Goal: Transaction & Acquisition: Purchase product/service

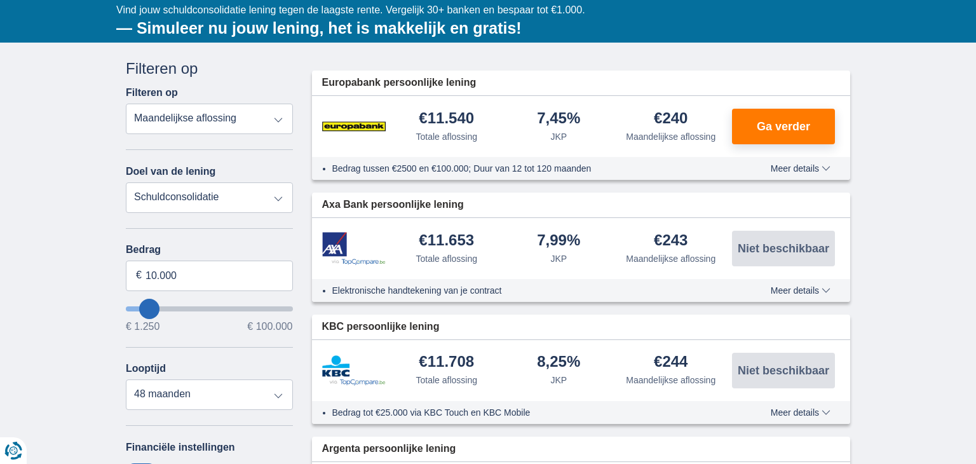
scroll to position [178, 0]
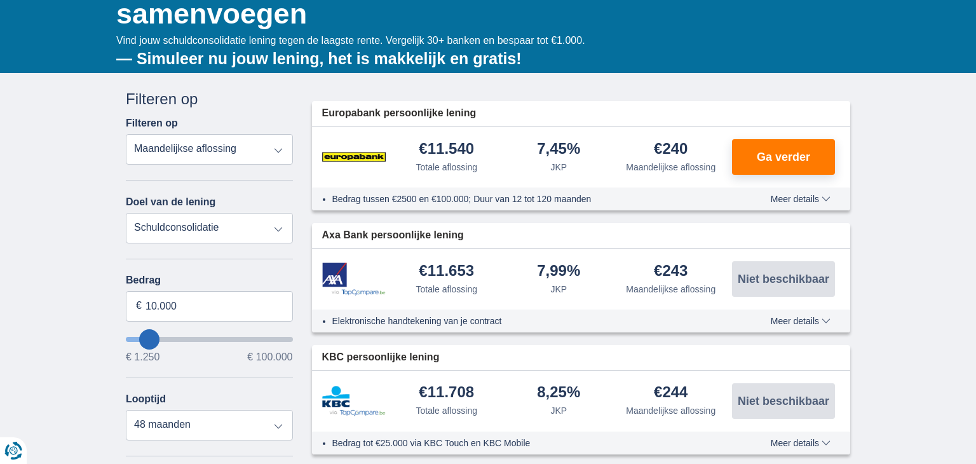
click at [189, 150] on select "Totale aflossing JKP Maandelijkse aflossing" at bounding box center [209, 149] width 167 height 30
click at [156, 236] on select "Persoonlijke lening Auto Moto / fiets Mobilhome / caravan Renovatie Energie Sch…" at bounding box center [209, 228] width 167 height 30
type input "11250"
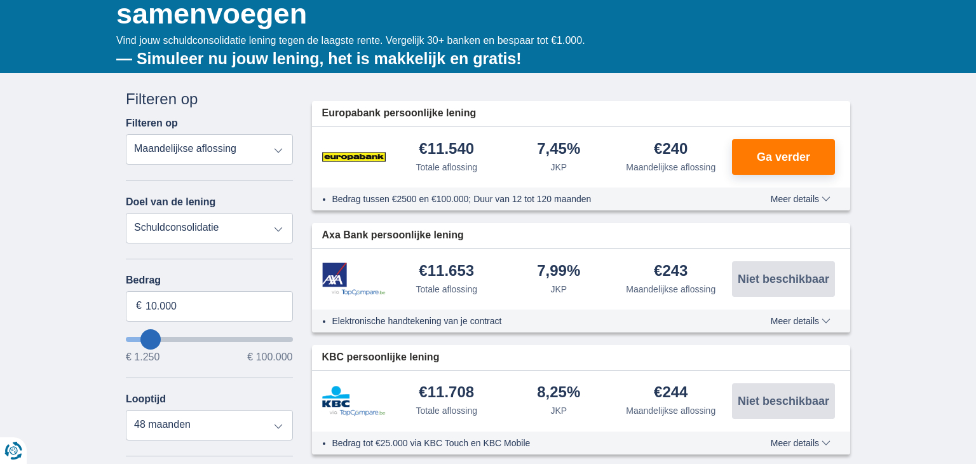
type input "11.250"
select select "60"
type input "54.250"
type input "54250"
click at [214, 340] on input "wantToBorrow" at bounding box center [209, 339] width 167 height 5
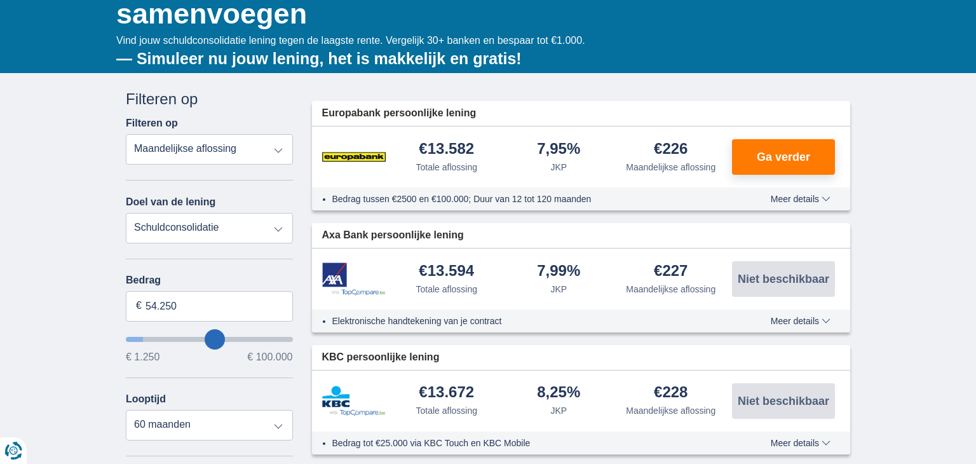
select select "120"
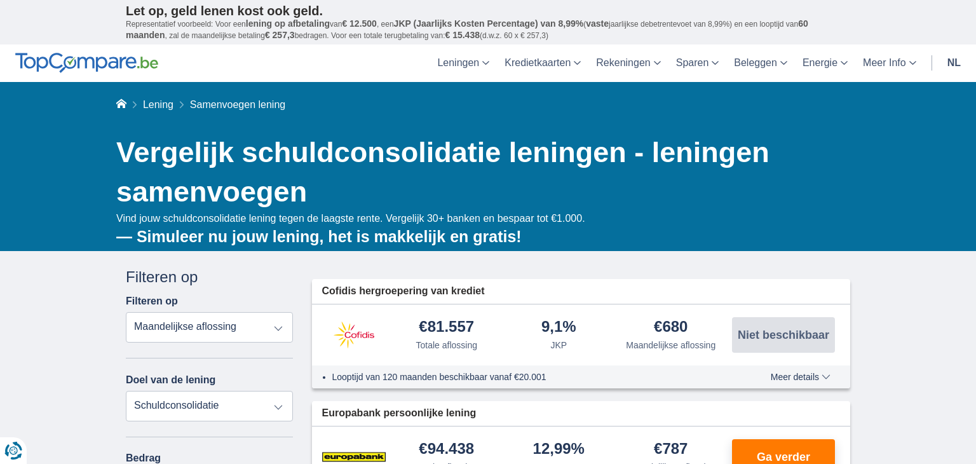
type input "53250"
type input "53.250"
type input "52250"
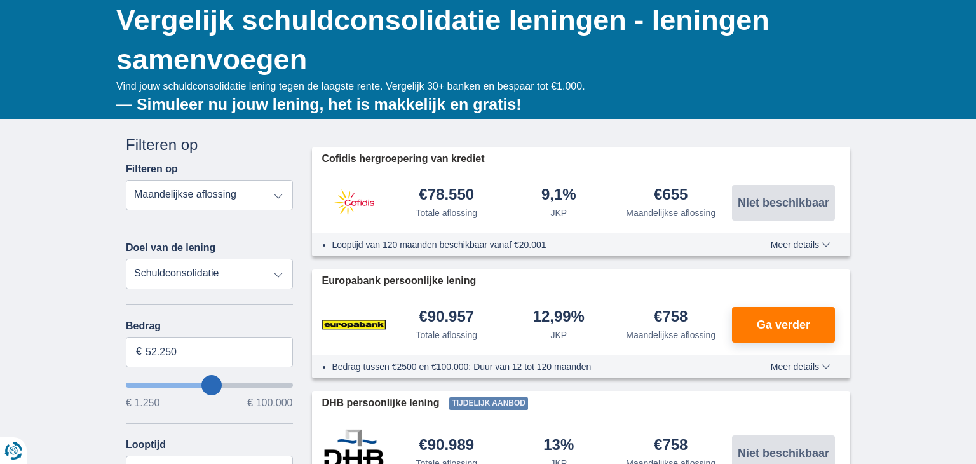
scroll to position [152, 0]
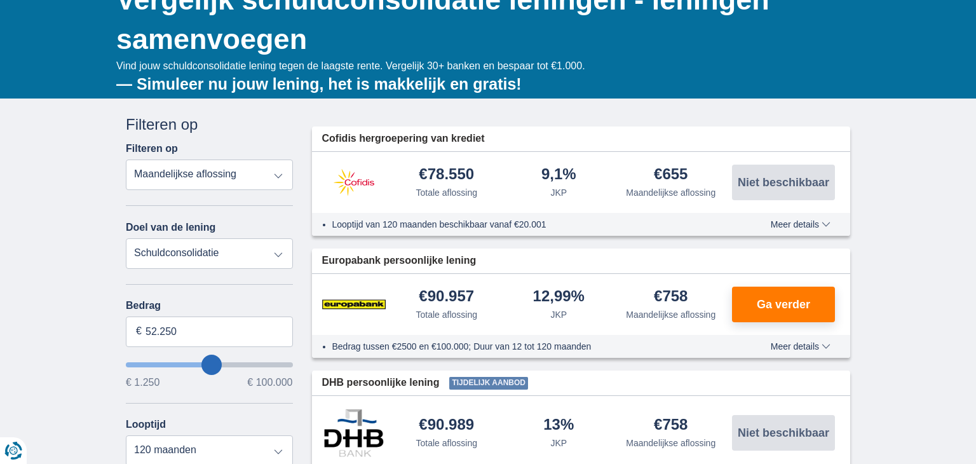
type input "41.250"
type input "41250"
click at [195, 363] on input "wantToBorrow" at bounding box center [209, 364] width 167 height 5
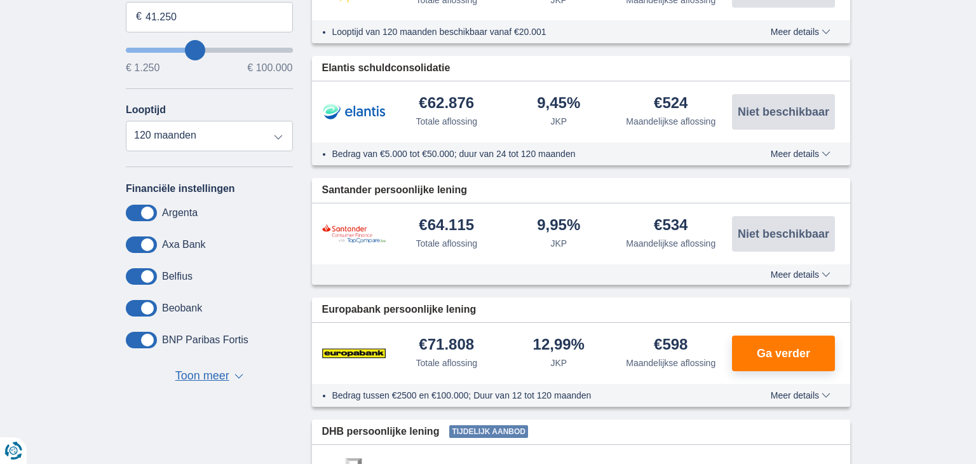
scroll to position [483, 0]
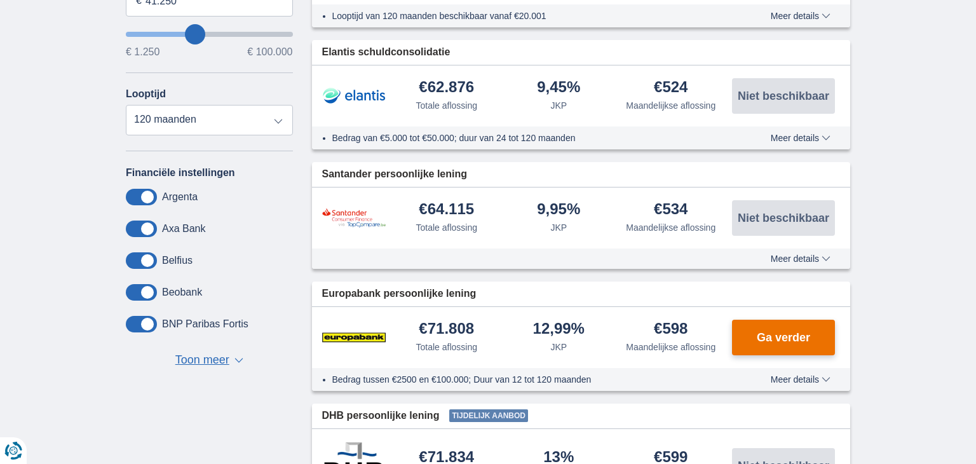
click at [760, 333] on span "Ga verder" at bounding box center [782, 337] width 53 height 11
click at [743, 340] on button "Ga verder" at bounding box center [783, 337] width 103 height 36
